Goal: Task Accomplishment & Management: Manage account settings

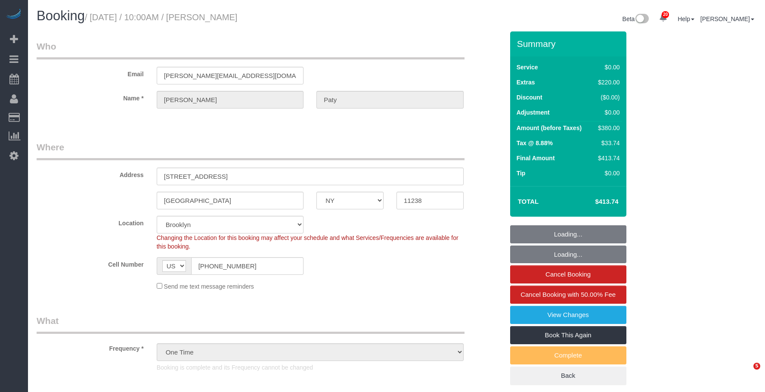
select select "NY"
select select "number:89"
select select "number:90"
select select "number:15"
select select "number:5"
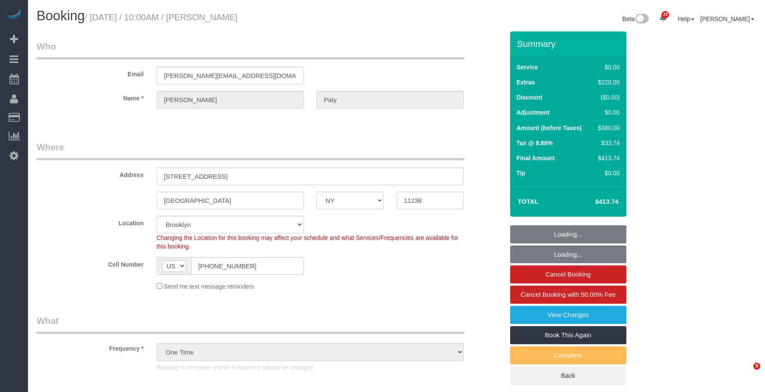
select select "object:1480"
select select "1"
select select "spot1"
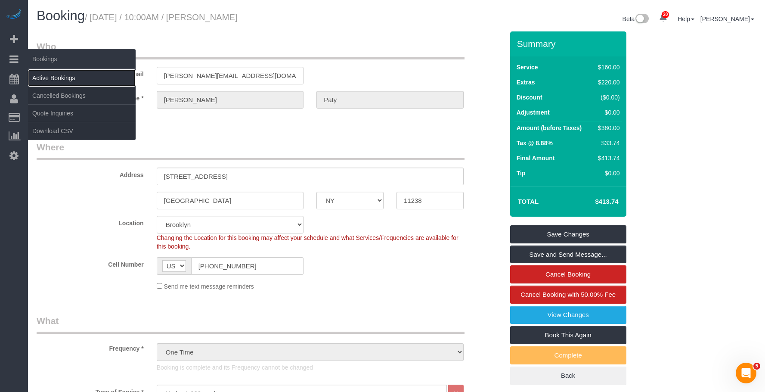
click at [60, 78] on link "Active Bookings" at bounding box center [82, 77] width 108 height 17
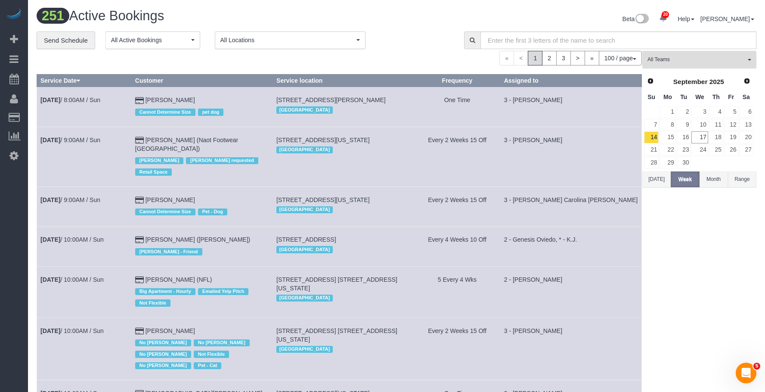
click at [697, 66] on button "All Teams" at bounding box center [700, 60] width 114 height 18
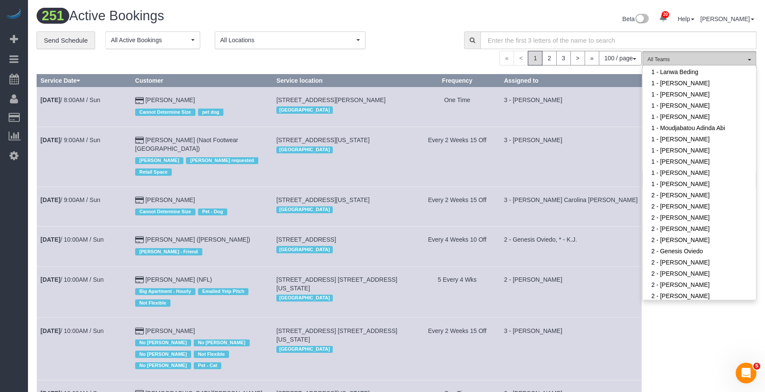
scroll to position [517, 0]
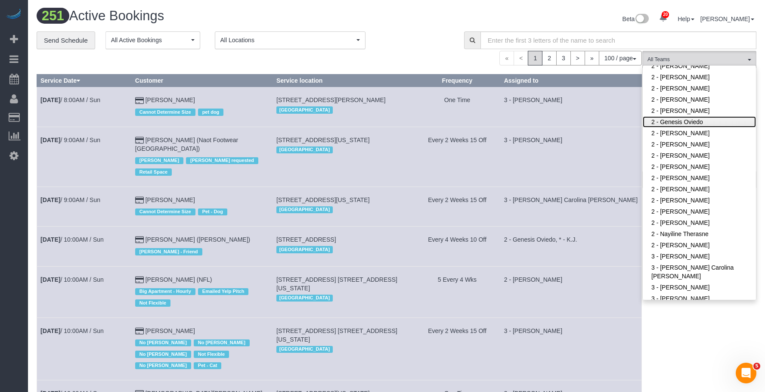
click at [689, 120] on link "2 - Genesis Oviedo" at bounding box center [699, 121] width 113 height 11
click at [429, 42] on div "**********" at bounding box center [244, 40] width 415 height 18
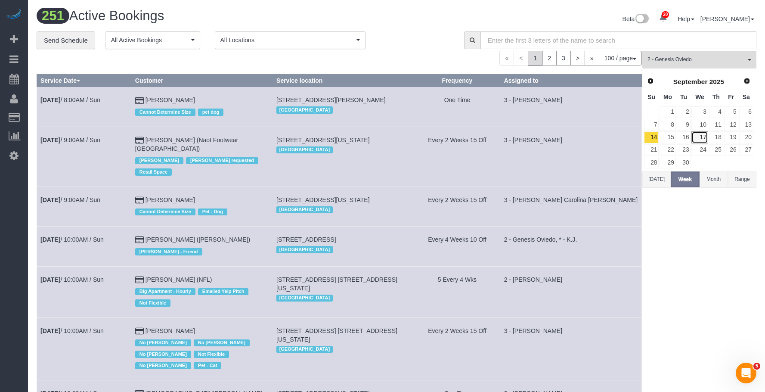
click at [706, 135] on link "17" at bounding box center [700, 137] width 16 height 12
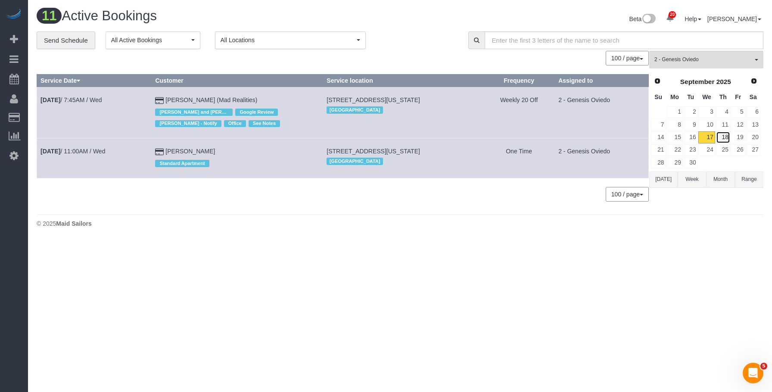
click at [724, 136] on link "18" at bounding box center [723, 137] width 14 height 12
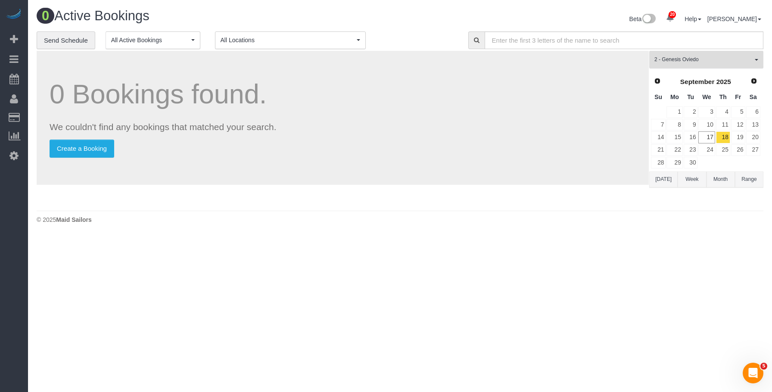
click at [706, 58] on span "2 - Genesis Oviedo" at bounding box center [703, 59] width 98 height 7
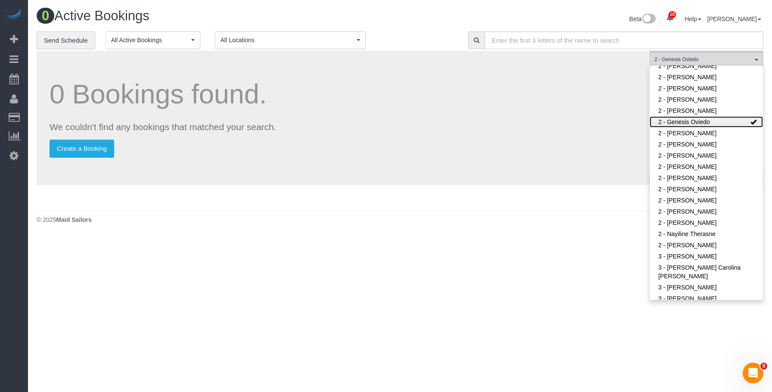
click at [711, 121] on link "2 - Genesis Oviedo" at bounding box center [706, 121] width 113 height 11
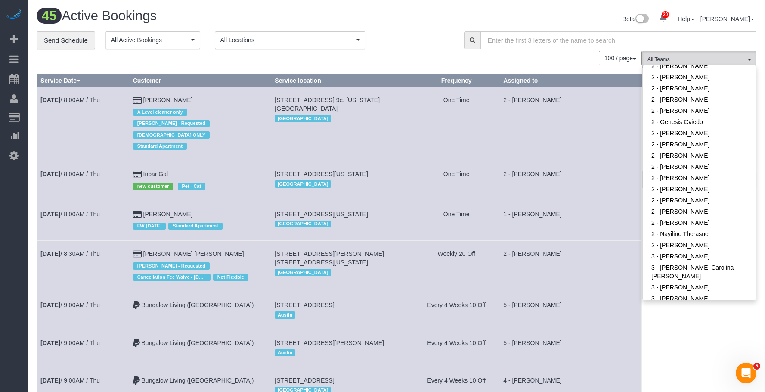
drag, startPoint x: 423, startPoint y: 14, endPoint x: 516, endPoint y: 49, distance: 99.4
click at [424, 14] on div "Beta 20 Your Notifications You have 0 alerts × You have 8 to charge for 09/16/2…" at bounding box center [580, 20] width 367 height 23
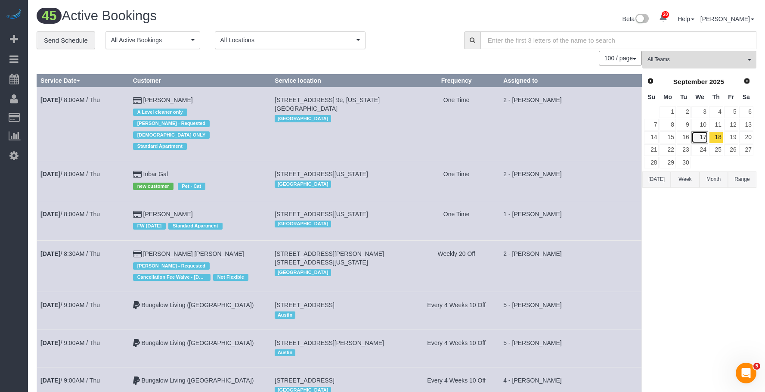
click at [701, 138] on link "17" at bounding box center [700, 137] width 16 height 12
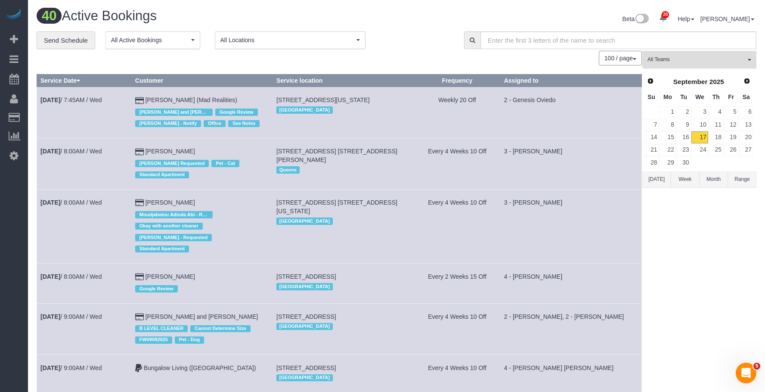
click at [681, 53] on button "All Teams" at bounding box center [700, 60] width 114 height 18
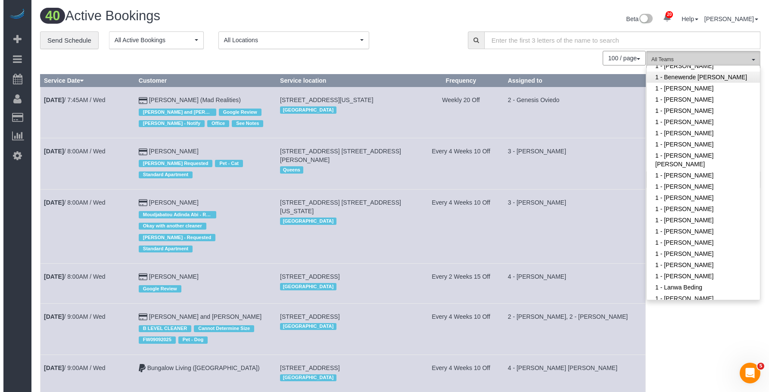
scroll to position [129, 0]
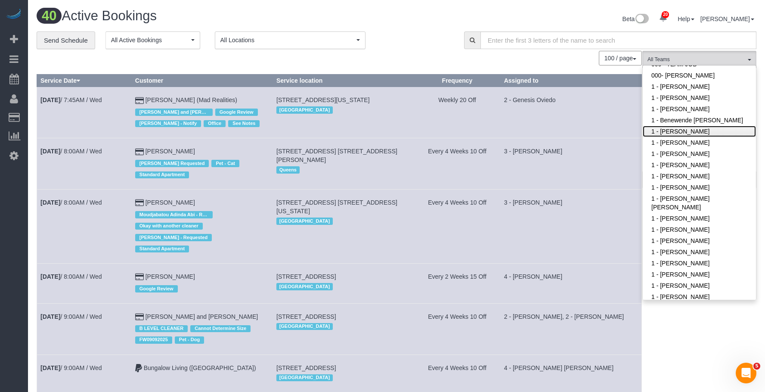
click at [687, 137] on link "1 - [PERSON_NAME]" at bounding box center [699, 131] width 113 height 11
click at [424, 25] on div "Beta 20 Your Notifications You have 0 alerts × You have 8 to charge for 09/16/2…" at bounding box center [580, 20] width 367 height 23
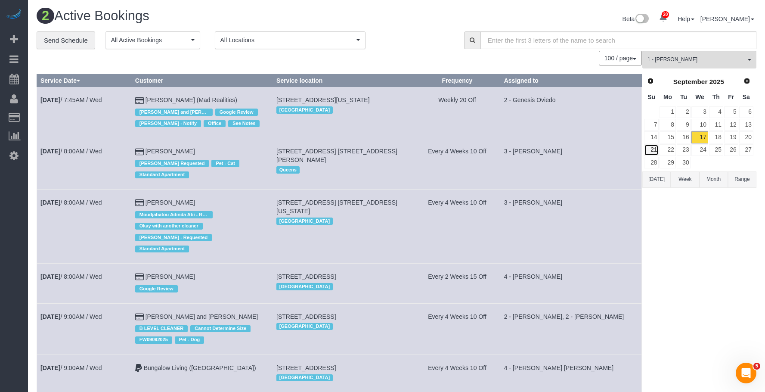
click at [652, 150] on link "21" at bounding box center [651, 150] width 15 height 12
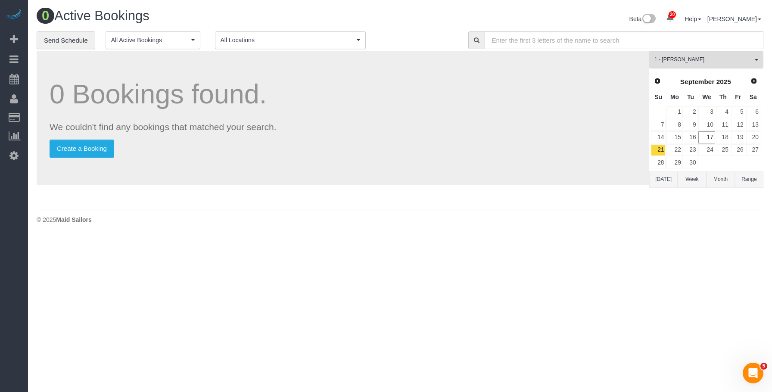
click at [688, 57] on span "1 - [PERSON_NAME]" at bounding box center [703, 59] width 98 height 7
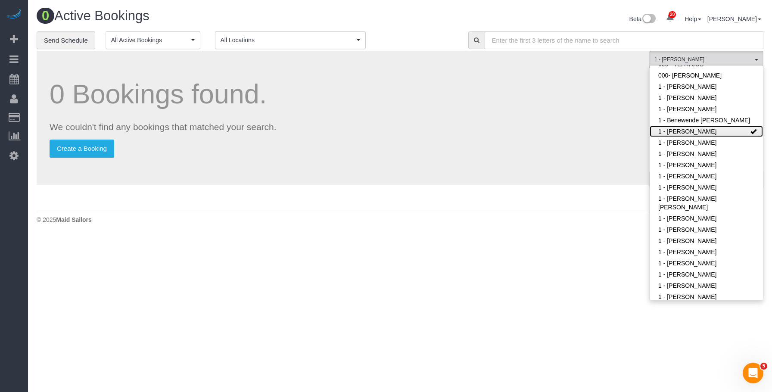
click at [675, 137] on link "1 - [PERSON_NAME]" at bounding box center [706, 131] width 113 height 11
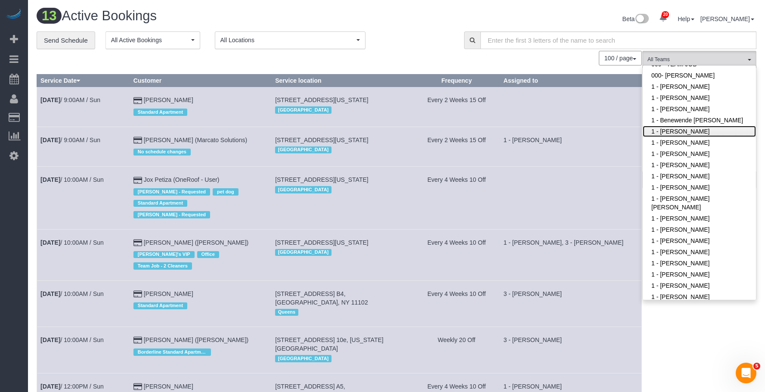
click at [680, 137] on link "1 - [PERSON_NAME]" at bounding box center [699, 131] width 113 height 11
click at [390, 29] on div "13 Active Bookings Beta 20 Your Notifications You have 0 alerts × You have 8 to…" at bounding box center [396, 20] width 733 height 23
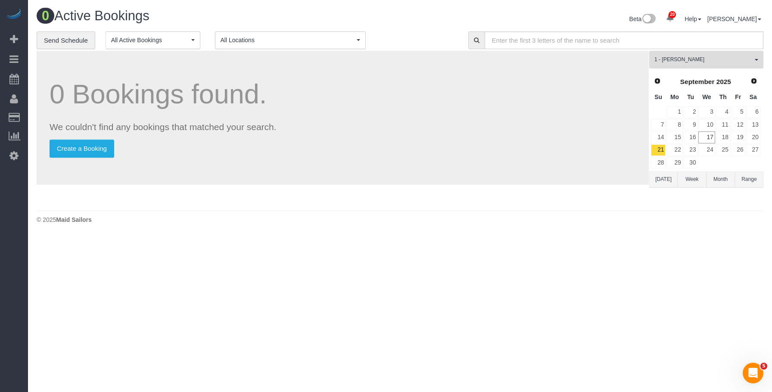
drag, startPoint x: 696, startPoint y: 57, endPoint x: 693, endPoint y: 70, distance: 13.4
click at [696, 57] on span "1 - [PERSON_NAME]" at bounding box center [703, 59] width 98 height 7
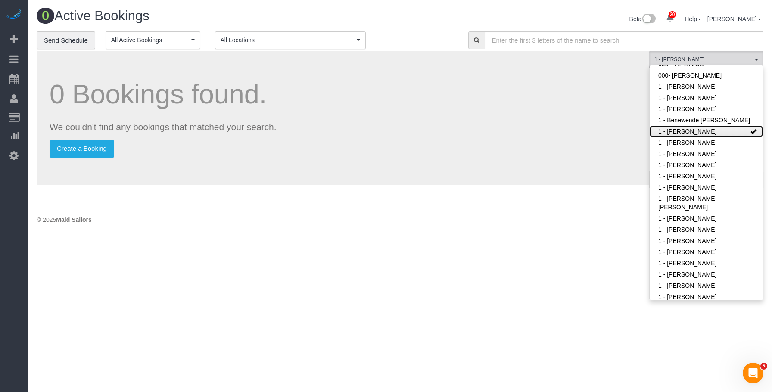
click at [701, 137] on link "1 - [PERSON_NAME]" at bounding box center [706, 131] width 113 height 11
click at [515, 175] on div "0 Bookings found. We couldn't find any bookings that matched your search. Creat…" at bounding box center [343, 118] width 612 height 134
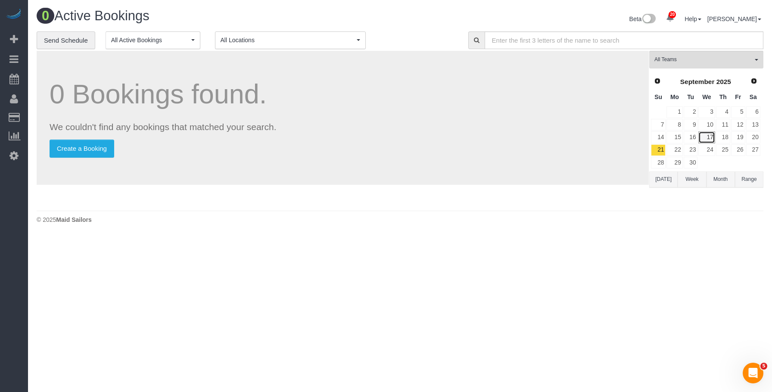
click at [712, 137] on link "17" at bounding box center [706, 137] width 16 height 12
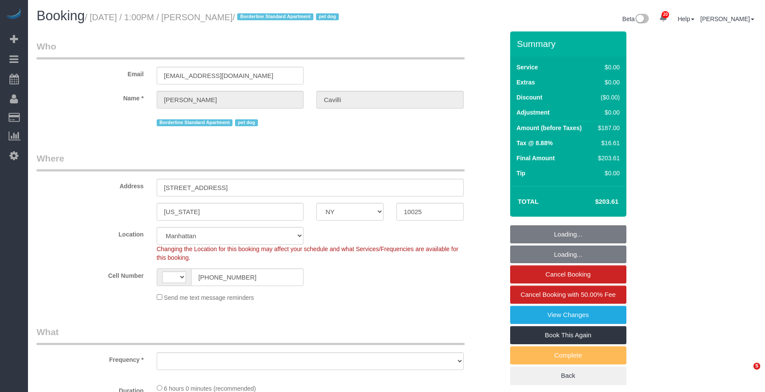
select select "NY"
select select "string:US"
select select "number:89"
select select "number:90"
select select "number:13"
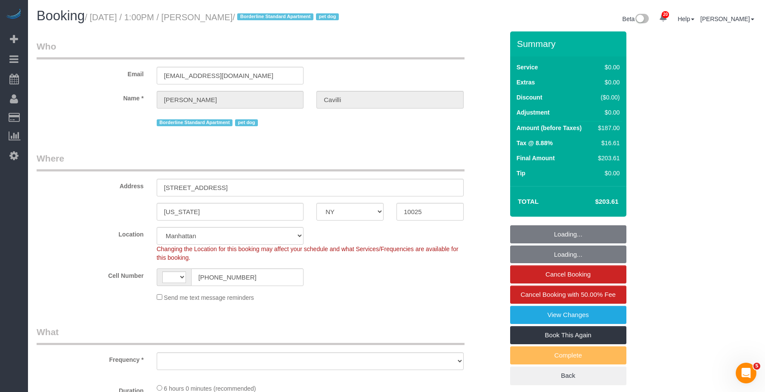
select select "number:5"
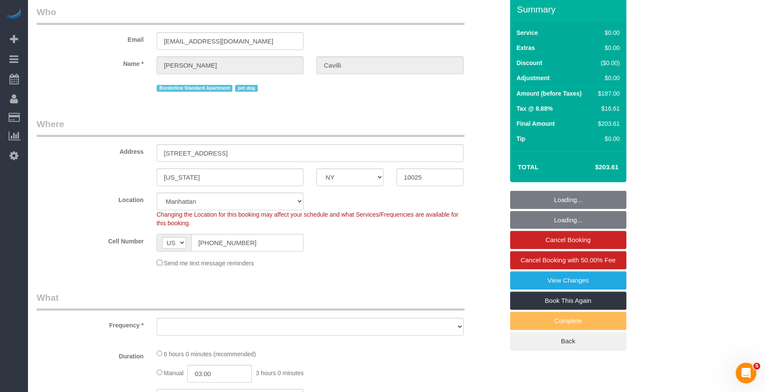
select select "object:1062"
select select "2"
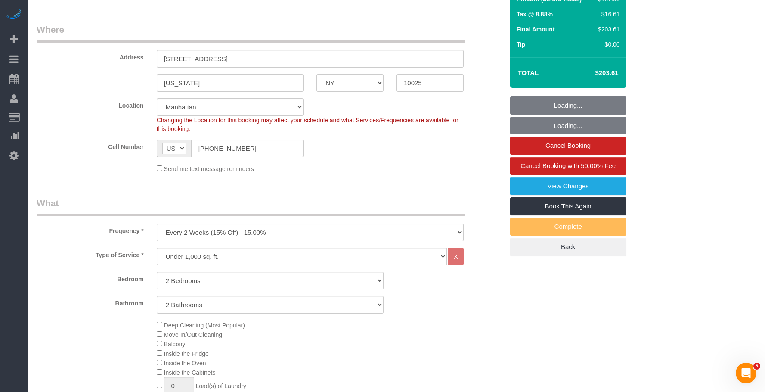
select select "spot1"
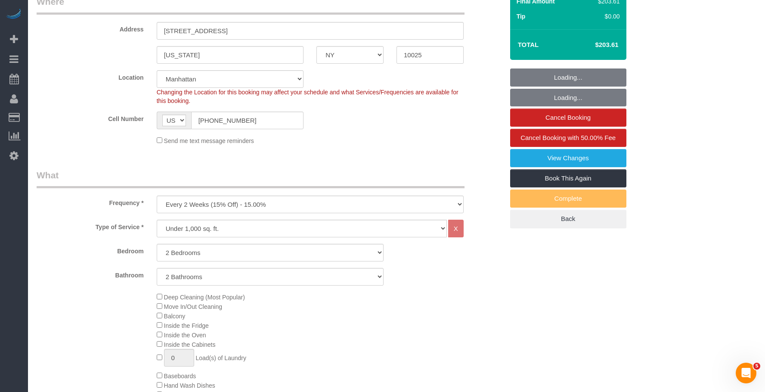
select select "2"
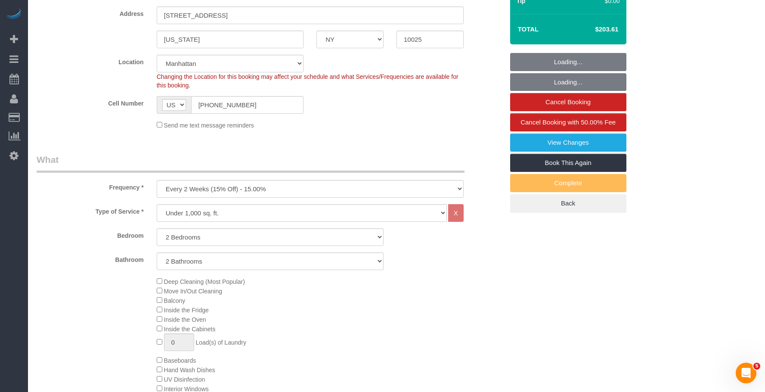
select select "object:1534"
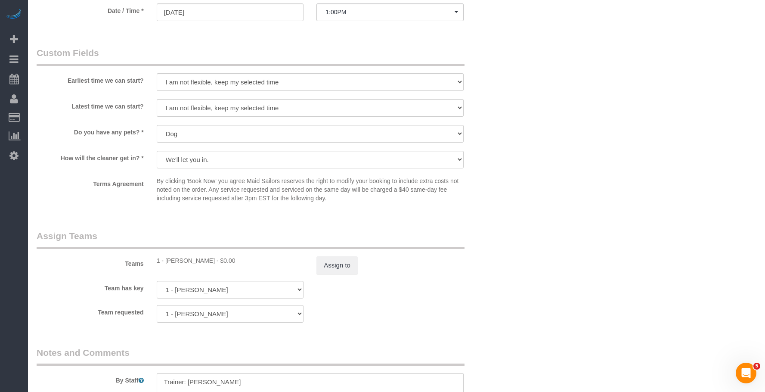
scroll to position [1042, 0]
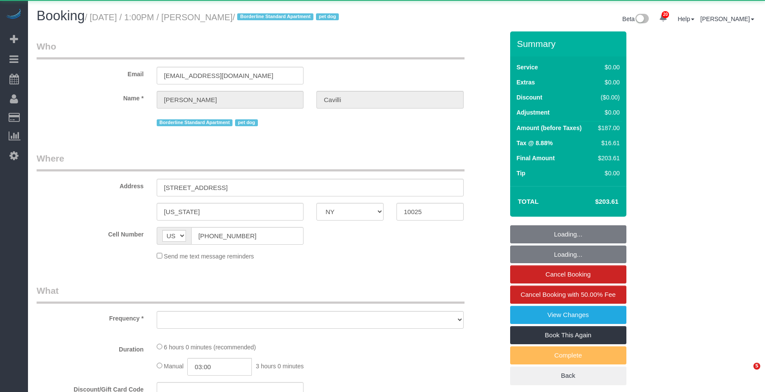
select select "NY"
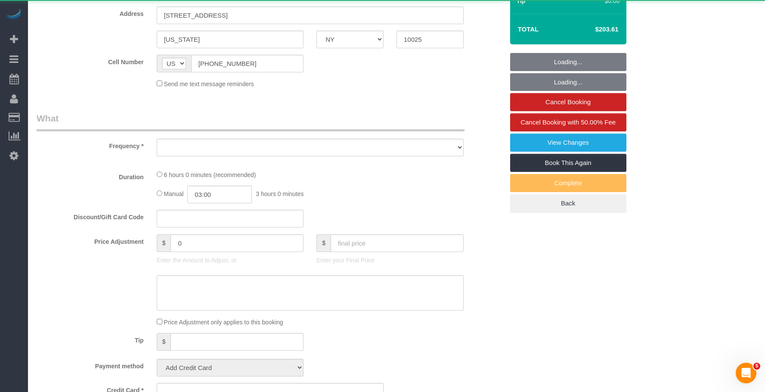
select select "object:808"
select select "string:stripe-pm_1RY8gG4VGloSiKo7or0hj2s2"
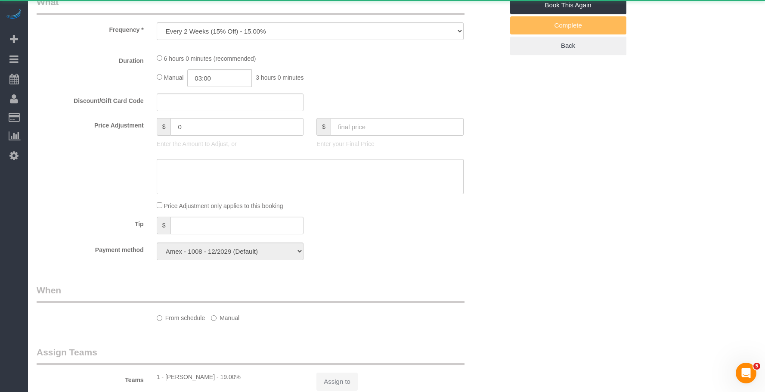
select select "spot1"
select select "number:89"
select select "number:90"
select select "number:13"
select select "number:5"
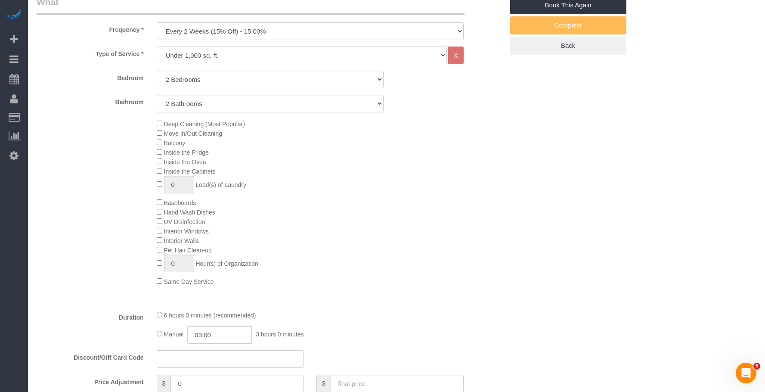
select select "object:1070"
select select "2"
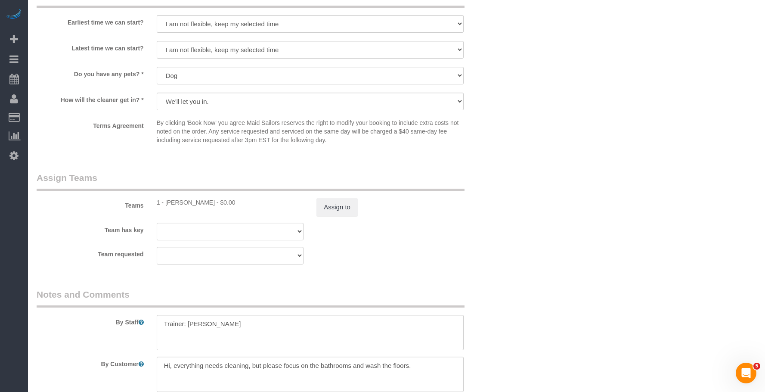
scroll to position [991, 0]
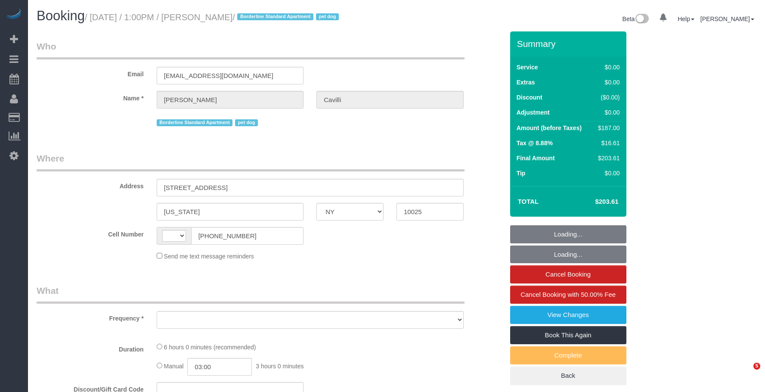
select select "NY"
select select "string:US"
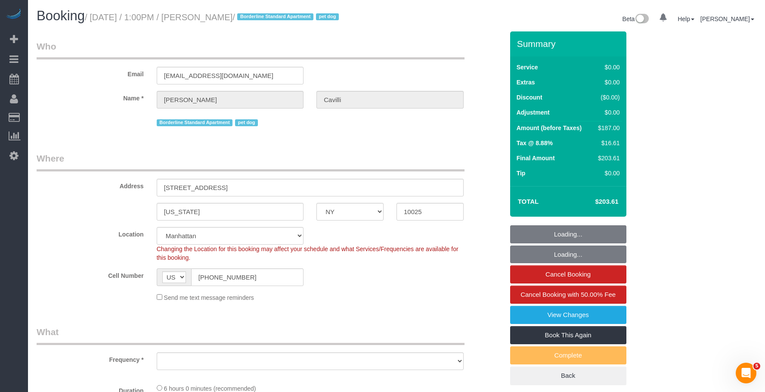
select select "number:89"
select select "number:90"
select select "number:13"
select select "number:5"
select select "object:963"
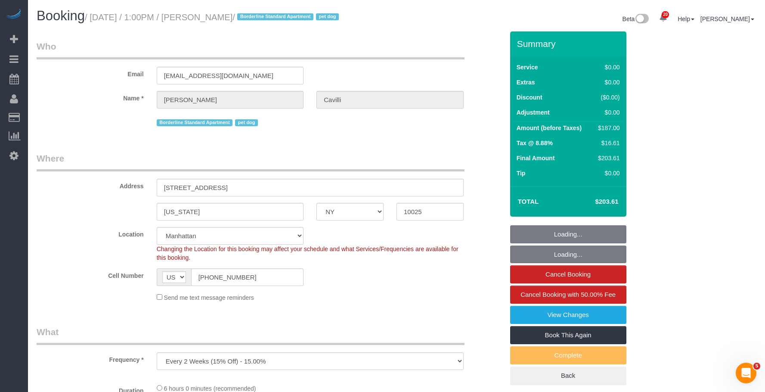
click at [287, 20] on small "/ September 17, 2025 / 1:00PM / Christopher Cavilli / Borderline Standard Apart…" at bounding box center [213, 16] width 257 height 9
select select "string:stripe-pm_1RY8gG4VGloSiKo7or0hj2s2"
select select "spot1"
select select "2"
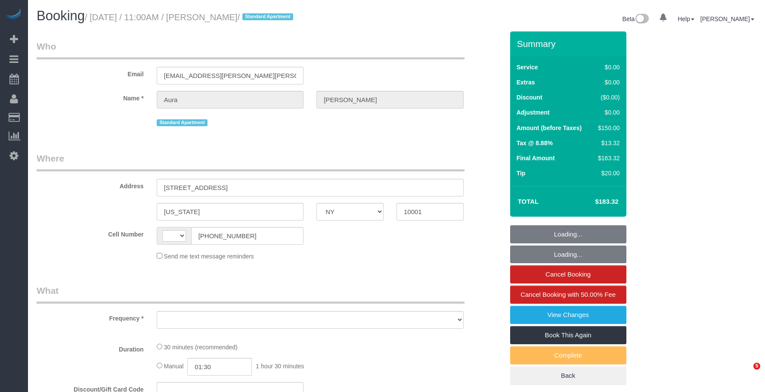
select select "NY"
select select "string:[GEOGRAPHIC_DATA]"
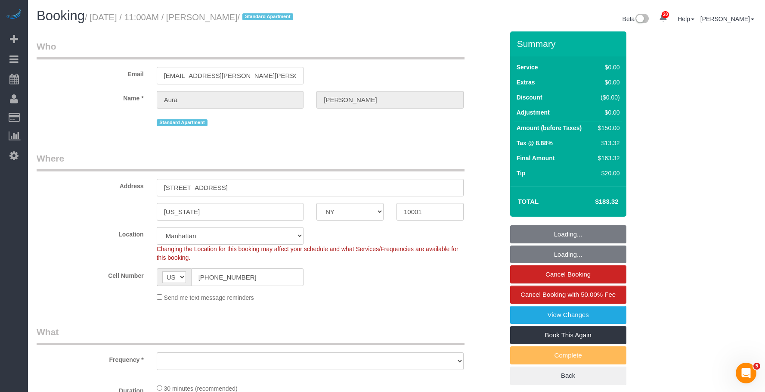
select select "string:stripe-pm_1RZV7c4VGloSiKo7q4D7Wb4X"
select select "object:806"
select select "spot1"
select select "number:56"
select select "number:75"
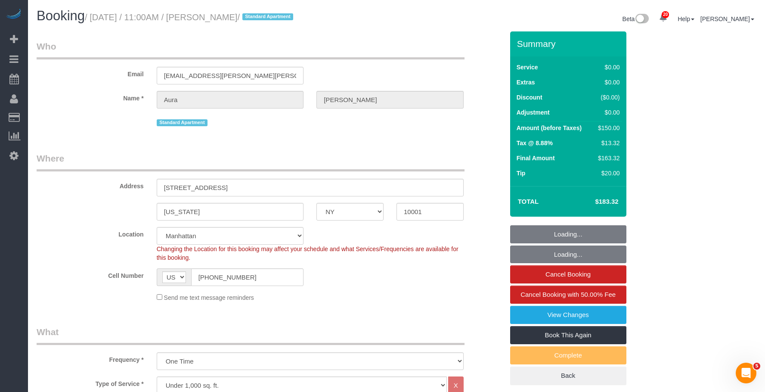
select select "number:15"
select select "number:7"
click at [271, 16] on small "/ [DATE] / 11:00AM / [PERSON_NAME] / Standard Apartment" at bounding box center [190, 16] width 211 height 9
select select "object:1491"
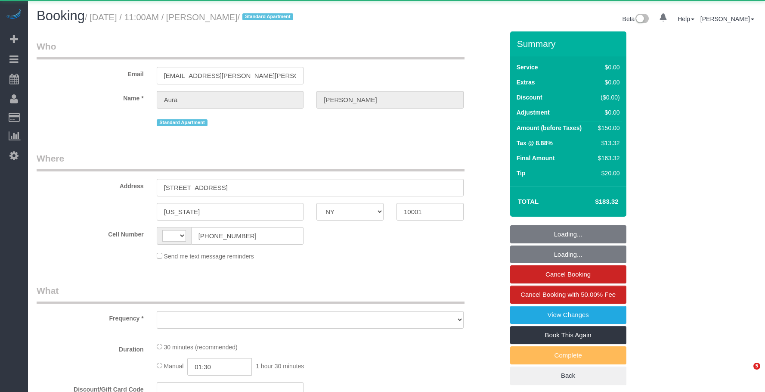
select select "NY"
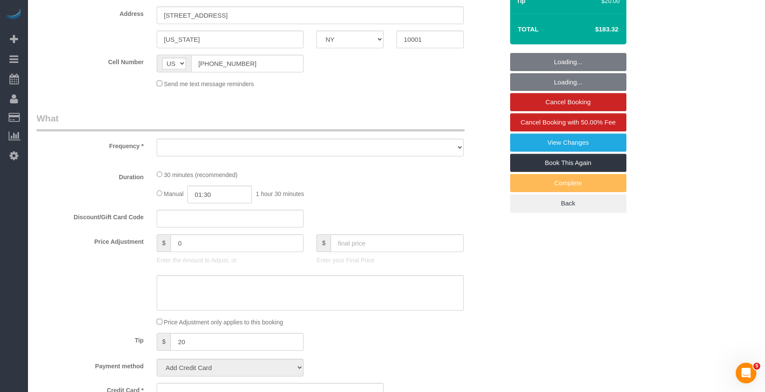
select select "string:US"
select select "object:804"
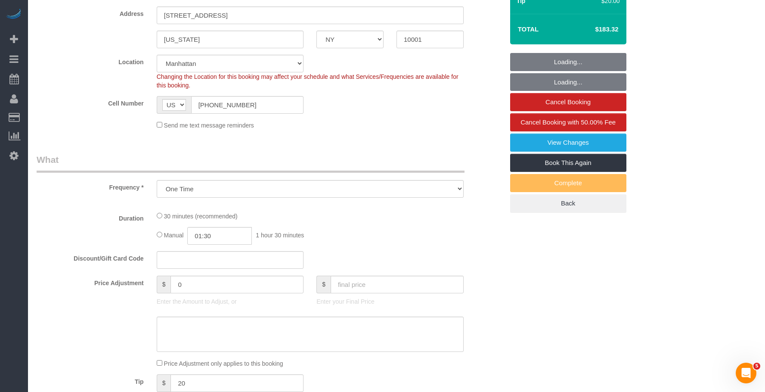
select select "number:56"
select select "number:75"
select select "number:15"
select select "number:7"
select select "object:815"
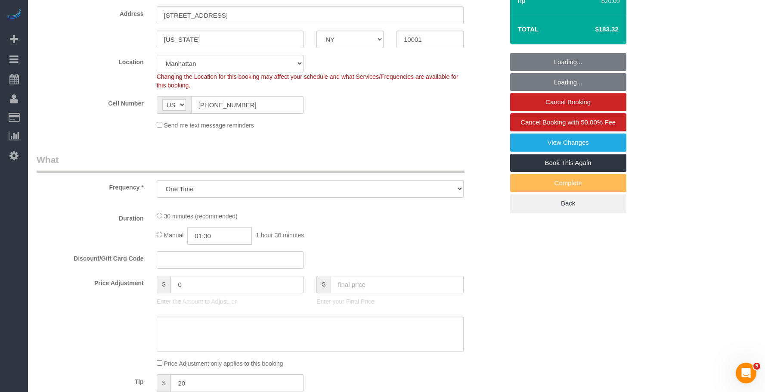
select select "string:stripe-pm_1RZV7c4VGloSiKo7q4D7Wb4X"
select select "spot1"
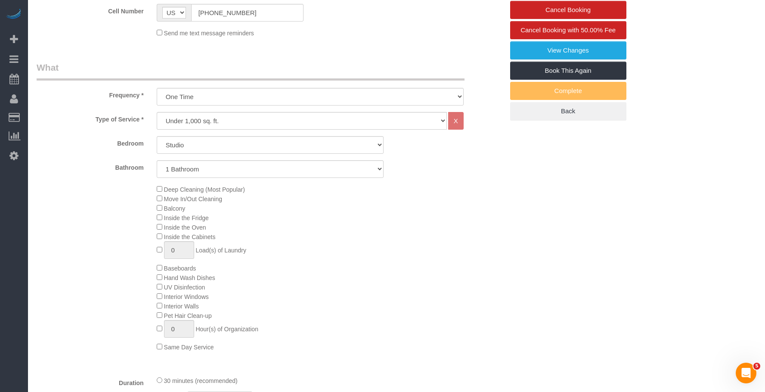
scroll to position [345, 0]
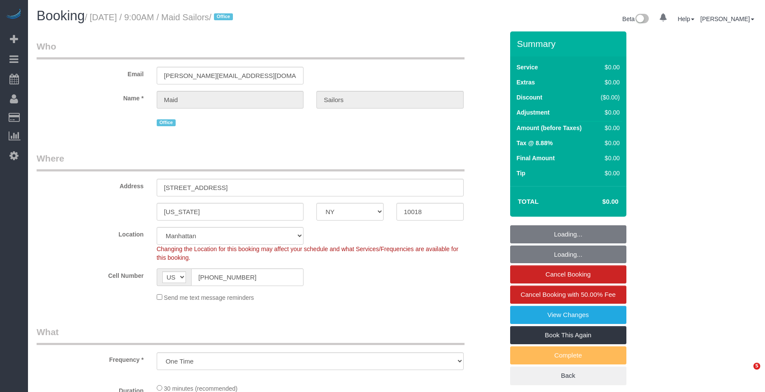
select select "NY"
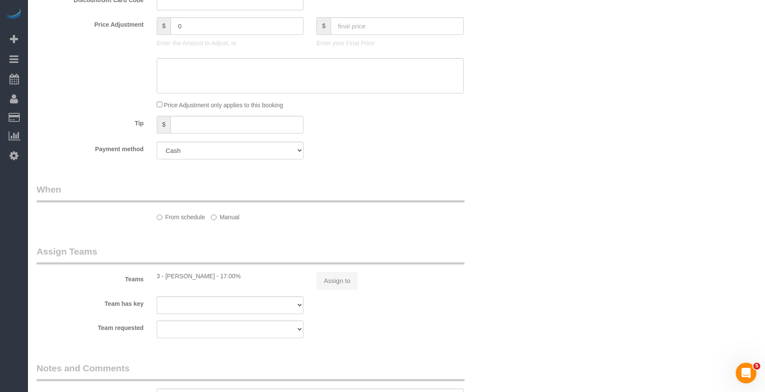
select select "number:89"
select select "number:90"
select select "number:15"
select select "number:5"
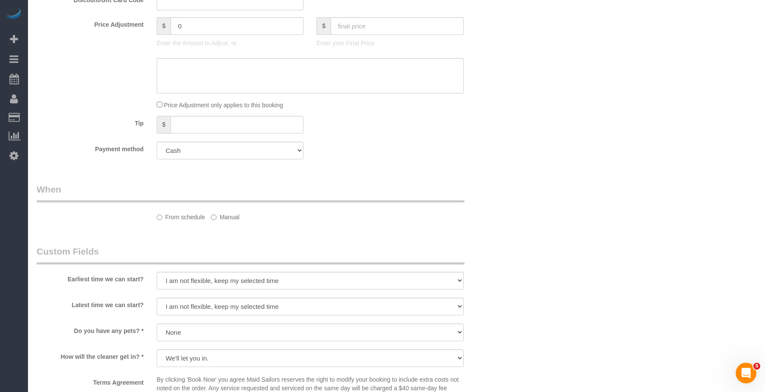
scroll to position [643, 0]
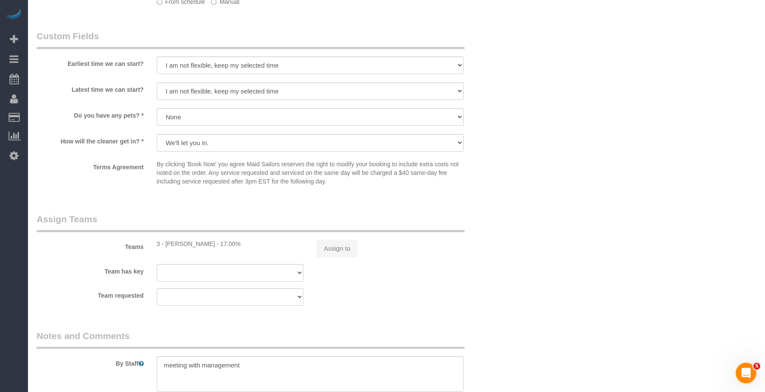
select select "object:1076"
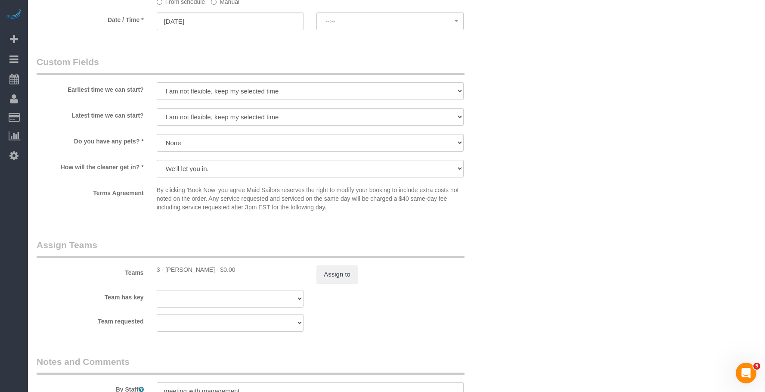
select select "spot1"
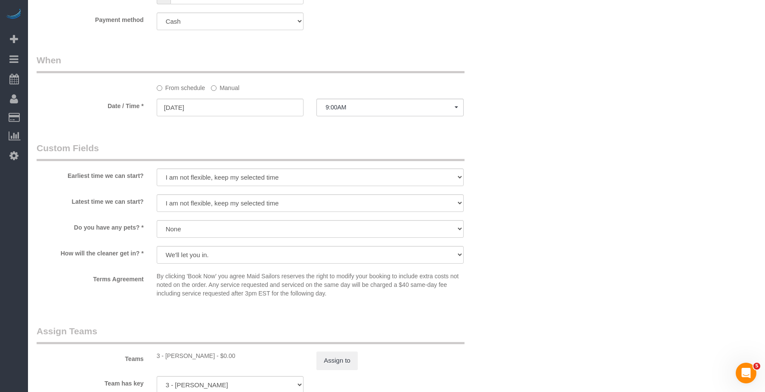
scroll to position [841, 0]
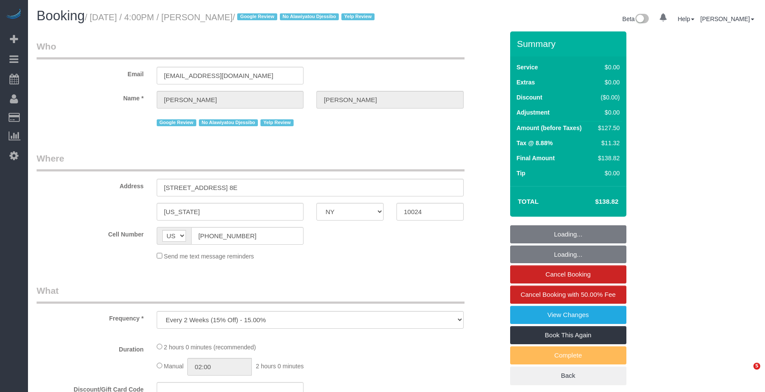
select select "NY"
select select "number:89"
select select "number:90"
select select "number:15"
select select "number:5"
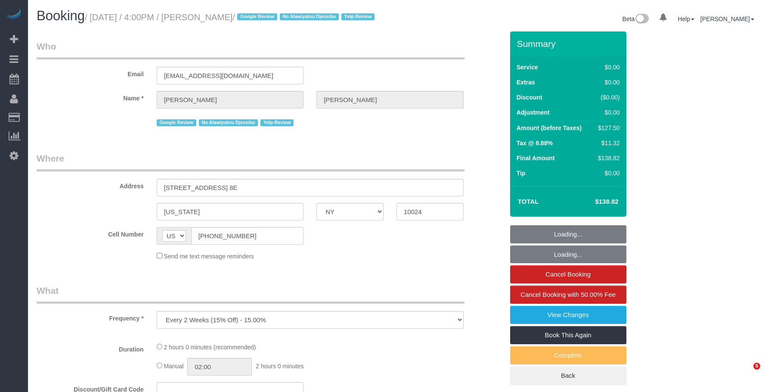
select select "number:21"
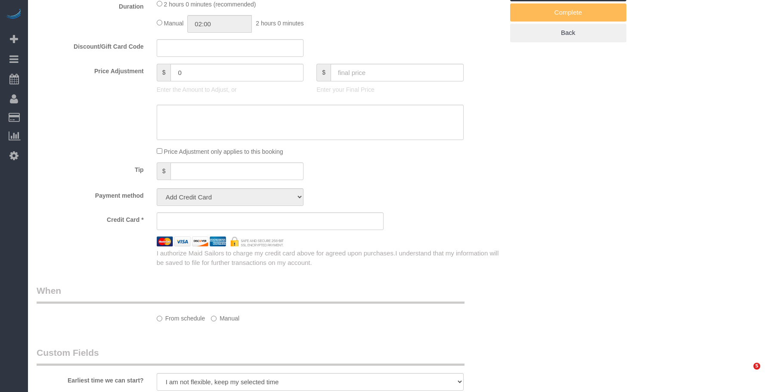
select select "string:stripe-pm_1S2Jmi4VGloSiKo7dhJizWpP"
select select "1"
select select "spot1"
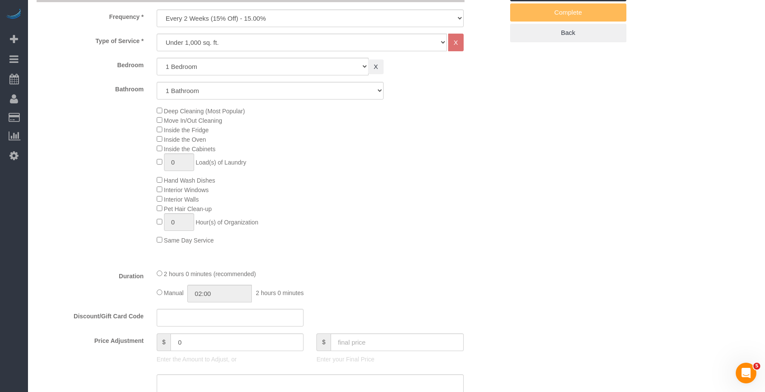
select select "object:1538"
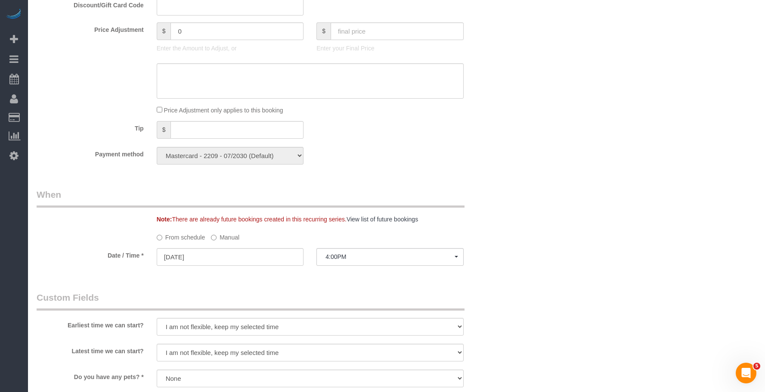
select select "1"
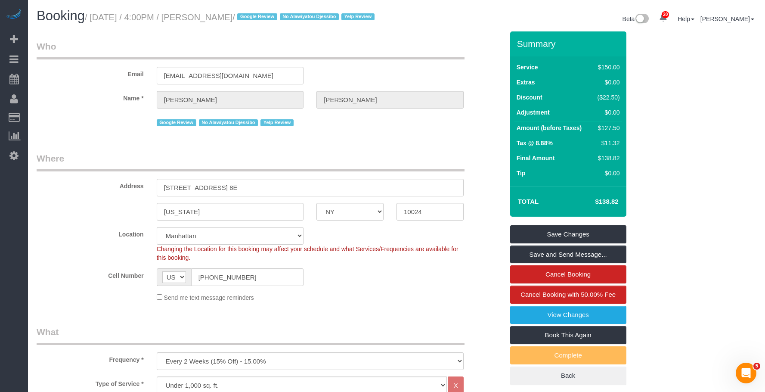
drag, startPoint x: 95, startPoint y: 18, endPoint x: 232, endPoint y: 20, distance: 136.6
click at [232, 20] on small "/ [DATE] / 4:00PM / [PERSON_NAME] / Google Review No Alawiyatou Djessibo Yelp R…" at bounding box center [231, 16] width 292 height 9
click at [137, 23] on h1 "Booking / [DATE] / 4:00PM / [PERSON_NAME] / Google Review No Alawiyatou Djessib…" at bounding box center [214, 16] width 354 height 15
drag, startPoint x: 218, startPoint y: 19, endPoint x: 268, endPoint y: 16, distance: 50.5
click at [268, 16] on small "/ [DATE] / 4:00PM / [PERSON_NAME] / Google Review No Alawiyatou Djessibo Yelp R…" at bounding box center [231, 16] width 292 height 9
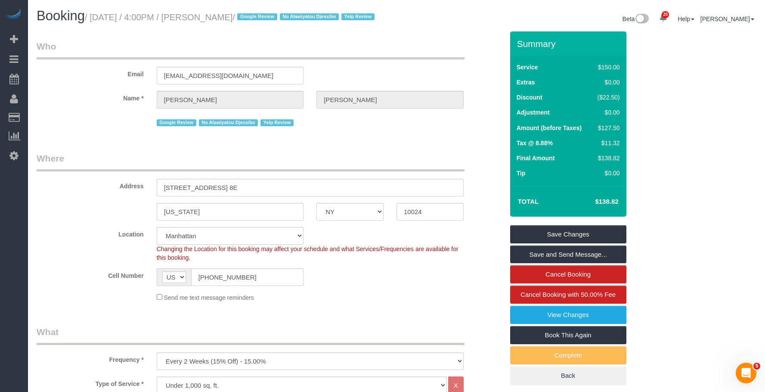
copy small "[PERSON_NAME]"
drag, startPoint x: 94, startPoint y: 18, endPoint x: 267, endPoint y: 15, distance: 173.2
click at [267, 15] on small "/ [DATE] / 4:00PM / [PERSON_NAME] / Google Review No Alawiyatou Djessibo Yelp R…" at bounding box center [231, 16] width 292 height 9
copy small "[DATE] / 4:00PM / [PERSON_NAME]"
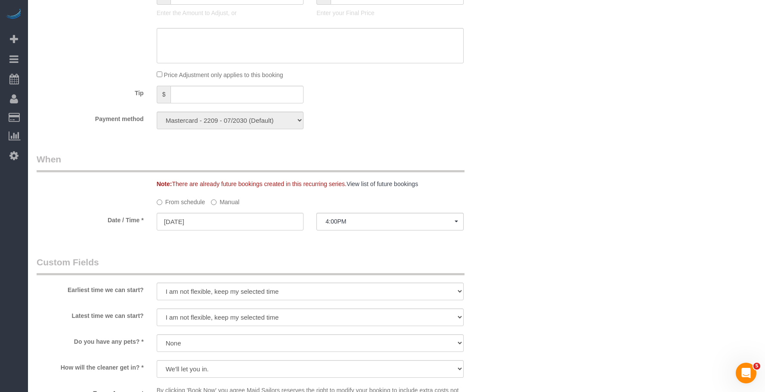
scroll to position [861, 0]
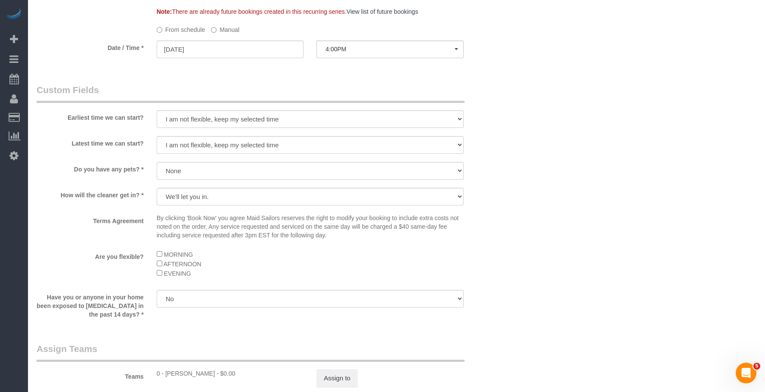
click at [456, 94] on legend "Custom Fields" at bounding box center [251, 93] width 428 height 19
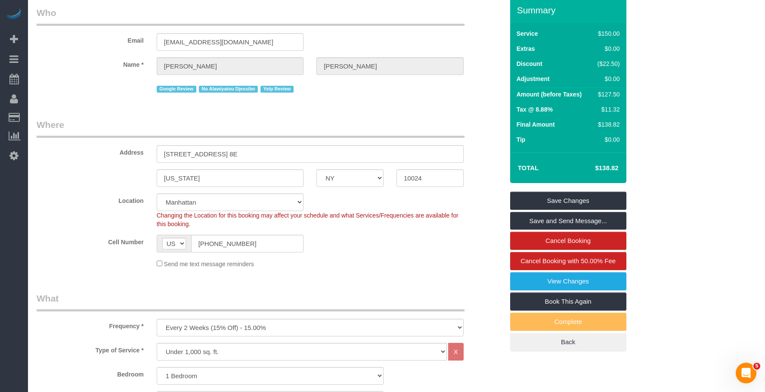
scroll to position [0, 0]
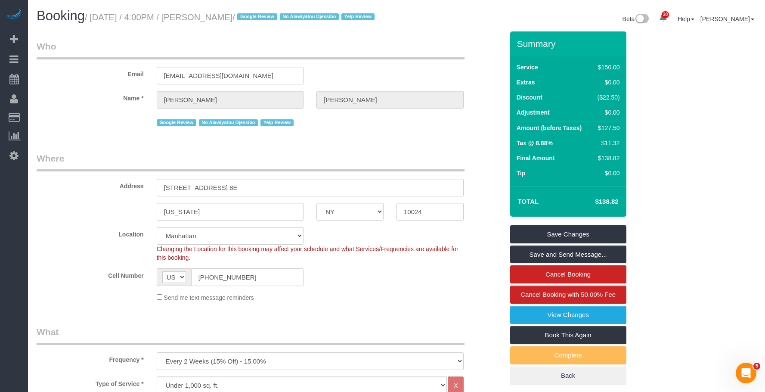
drag, startPoint x: 202, startPoint y: 289, endPoint x: 126, endPoint y: 280, distance: 76.5
click at [126, 280] on div "Cell Number AF AL DZ AD AO AI AQ AG AR AM AW AU AT AZ BS BH BD BB BY BE BZ BJ B…" at bounding box center [270, 277] width 480 height 18
drag, startPoint x: 219, startPoint y: 19, endPoint x: 267, endPoint y: 16, distance: 48.3
click at [267, 16] on small "/ [DATE] / 4:00PM / [PERSON_NAME] / Google Review No Alawiyatou Djessibo Yelp R…" at bounding box center [231, 16] width 292 height 9
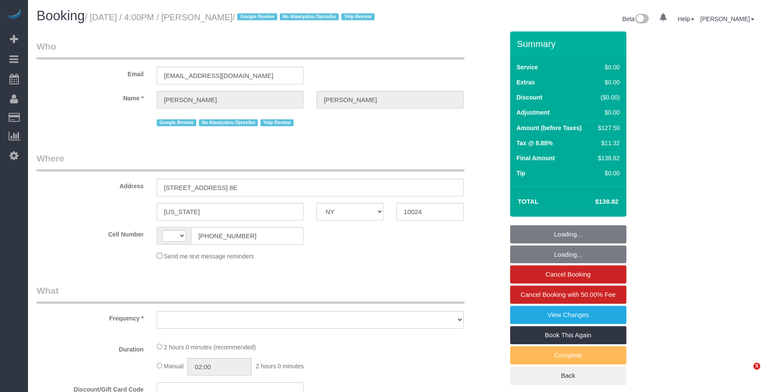
select select "NY"
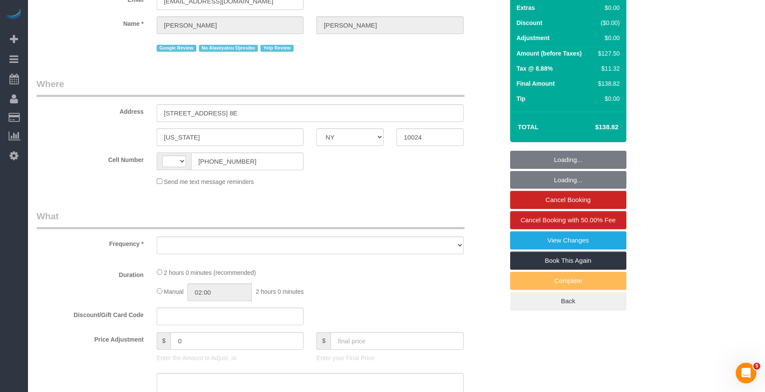
select select "string:stripe-pm_1S2Jmi4VGloSiKo7dhJizWpP"
select select "1"
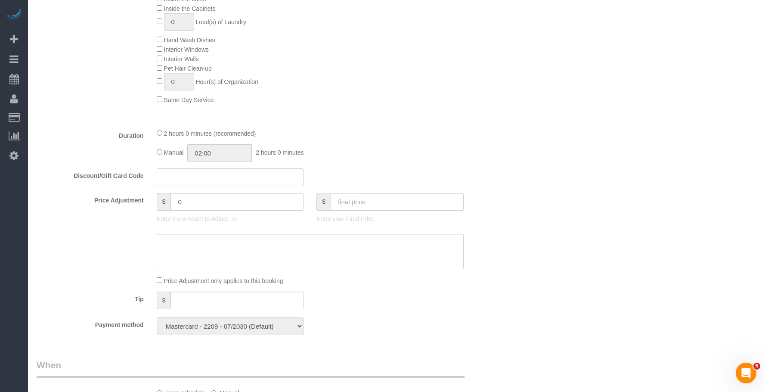
select select "string:US"
select select "object:910"
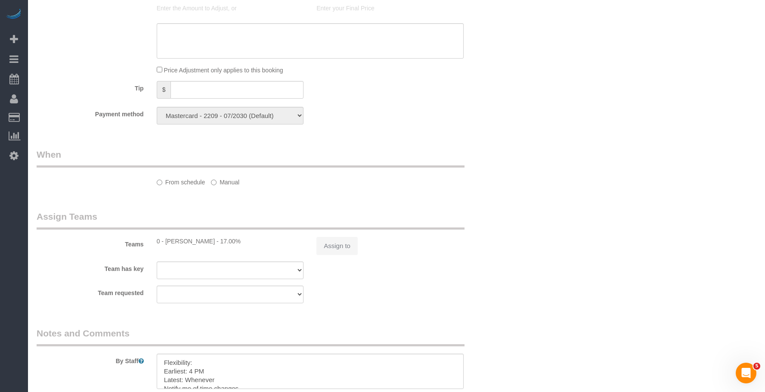
select select "1"
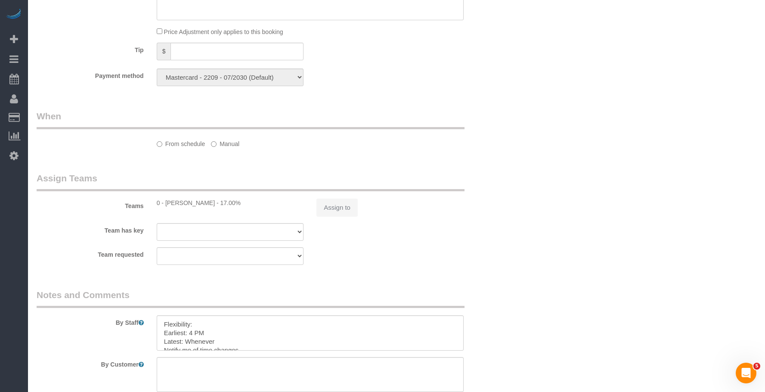
select select "spot1"
select select "number:89"
select select "number:90"
select select "number:15"
select select "number:5"
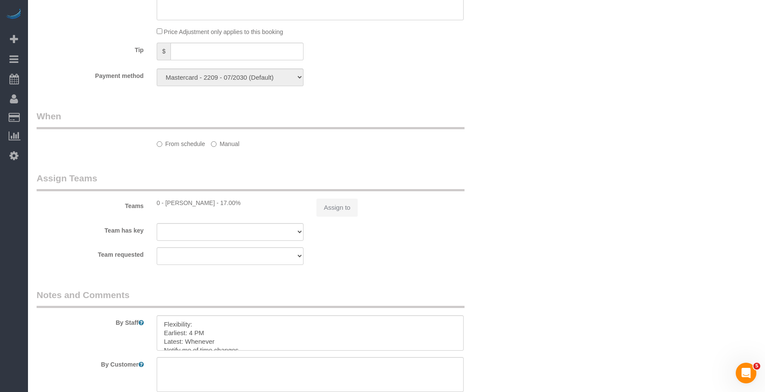
select select "number:21"
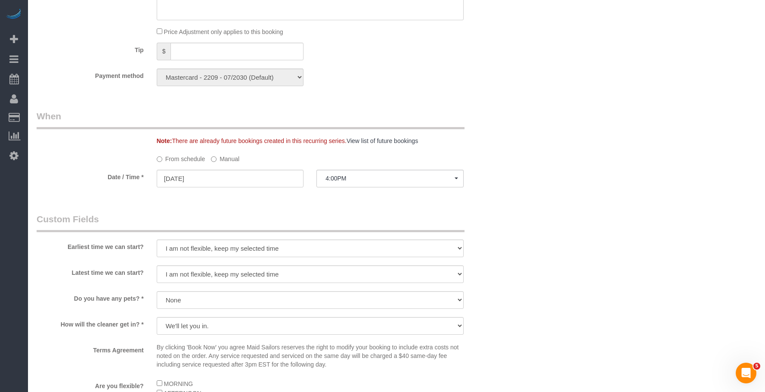
scroll to position [871, 0]
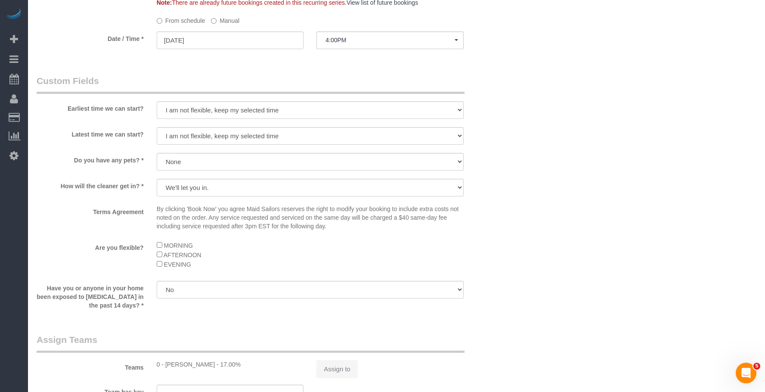
select select "object:1146"
